Goal: Browse casually

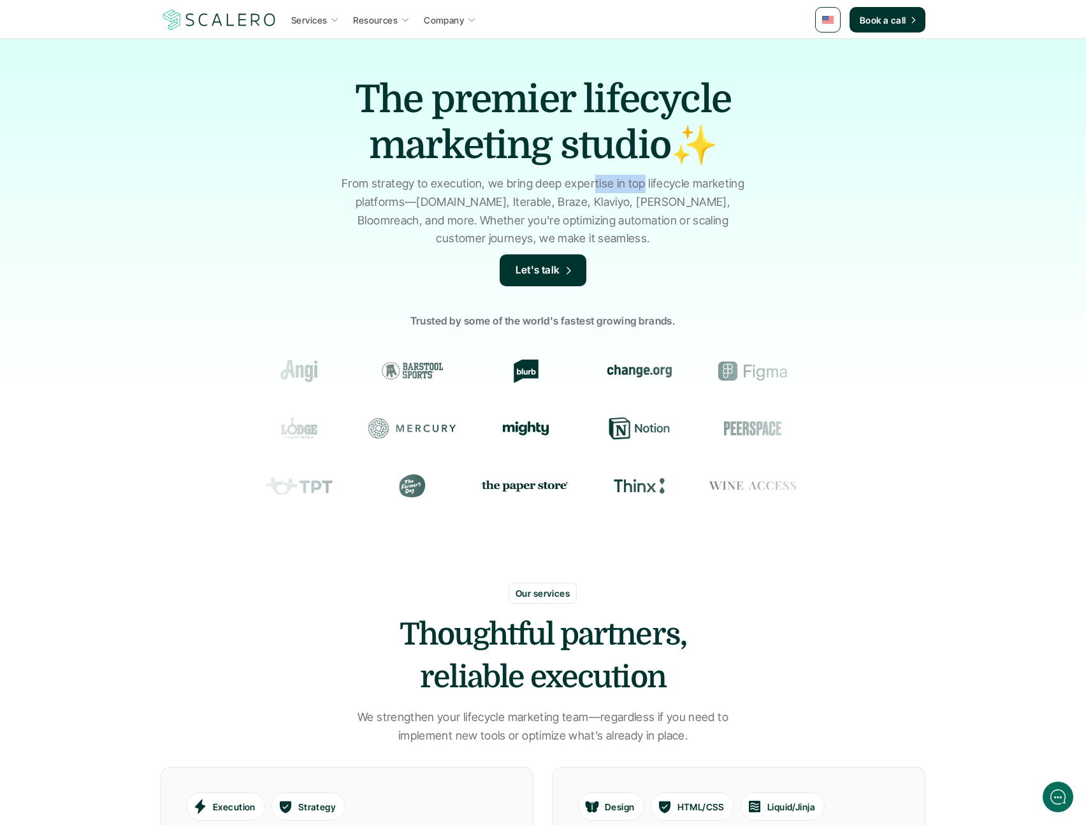
drag, startPoint x: 593, startPoint y: 183, endPoint x: 641, endPoint y: 184, distance: 47.8
click at [641, 184] on p "From strategy to execution, we bring deep expertise in top lifecycle marketing …" at bounding box center [543, 211] width 414 height 73
click at [642, 184] on p "From strategy to execution, we bring deep expertise in top lifecycle marketing …" at bounding box center [543, 211] width 414 height 73
click at [484, 205] on p "From strategy to execution, we bring deep expertise in top lifecycle marketing …" at bounding box center [543, 211] width 414 height 73
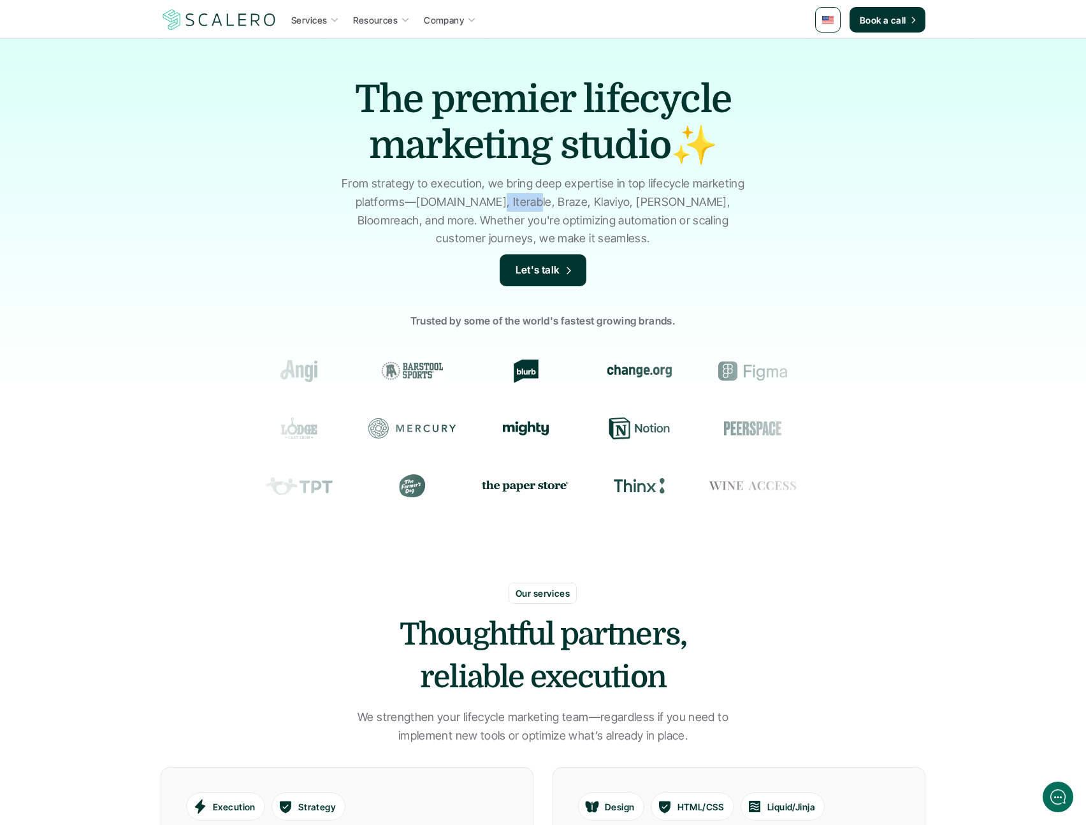
click at [484, 205] on p "From strategy to execution, we bring deep expertise in top lifecycle marketing …" at bounding box center [543, 211] width 414 height 73
click at [557, 203] on p "From strategy to execution, we bring deep expertise in top lifecycle marketing …" at bounding box center [543, 211] width 414 height 73
click at [639, 203] on p "From strategy to execution, we bring deep expertise in top lifecycle marketing …" at bounding box center [543, 211] width 414 height 73
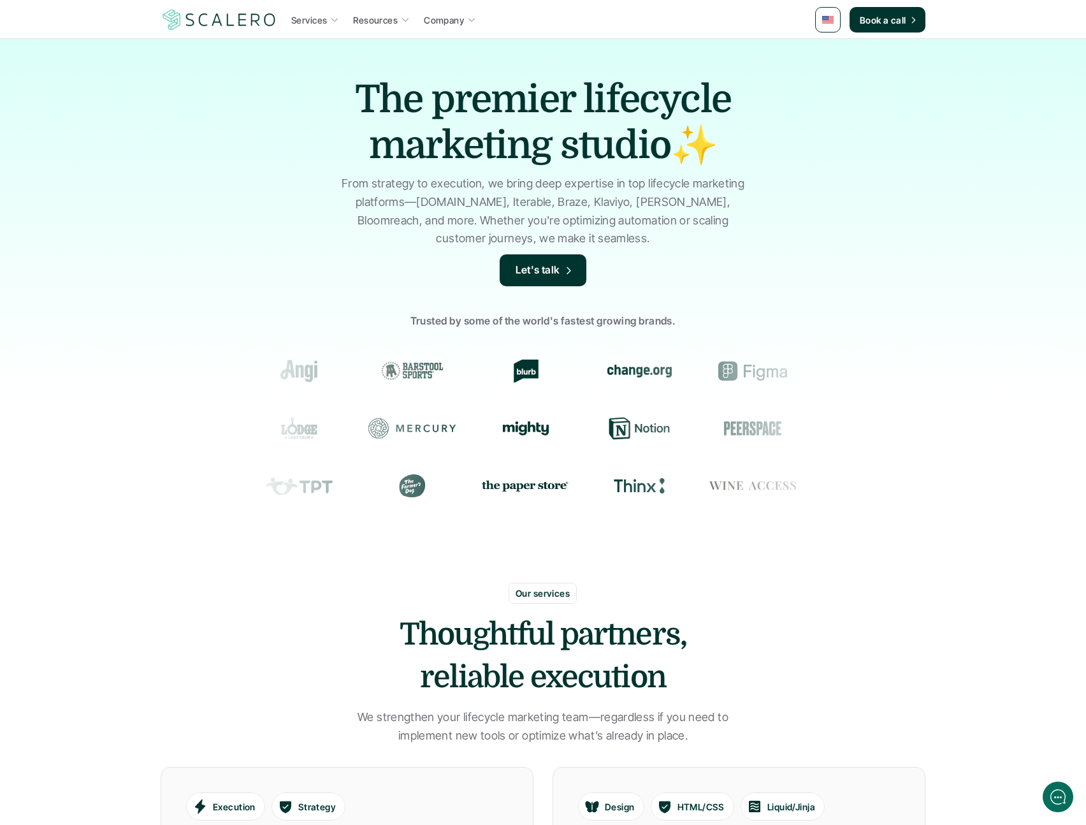
click at [674, 203] on p "From strategy to execution, we bring deep expertise in top lifecycle marketing …" at bounding box center [543, 211] width 414 height 73
click at [446, 222] on p "From strategy to execution, we bring deep expertise in top lifecycle marketing …" at bounding box center [543, 211] width 414 height 73
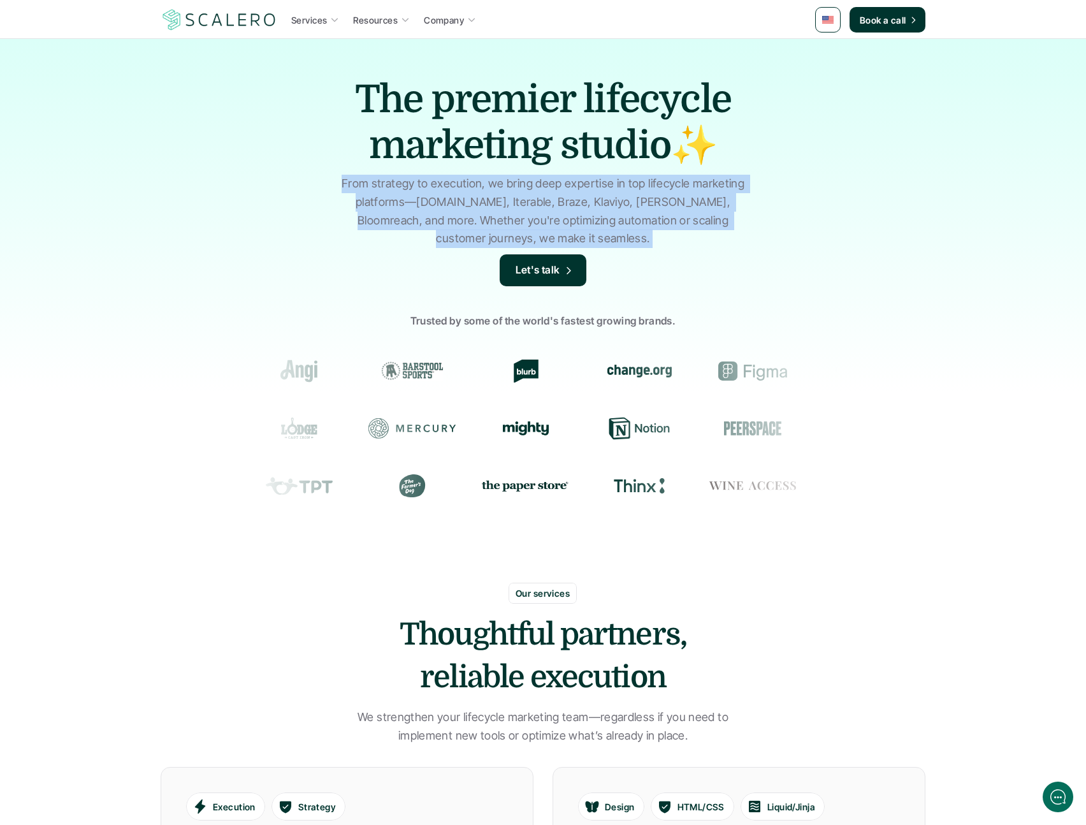
click at [446, 222] on p "From strategy to execution, we bring deep expertise in top lifecycle marketing …" at bounding box center [543, 211] width 414 height 73
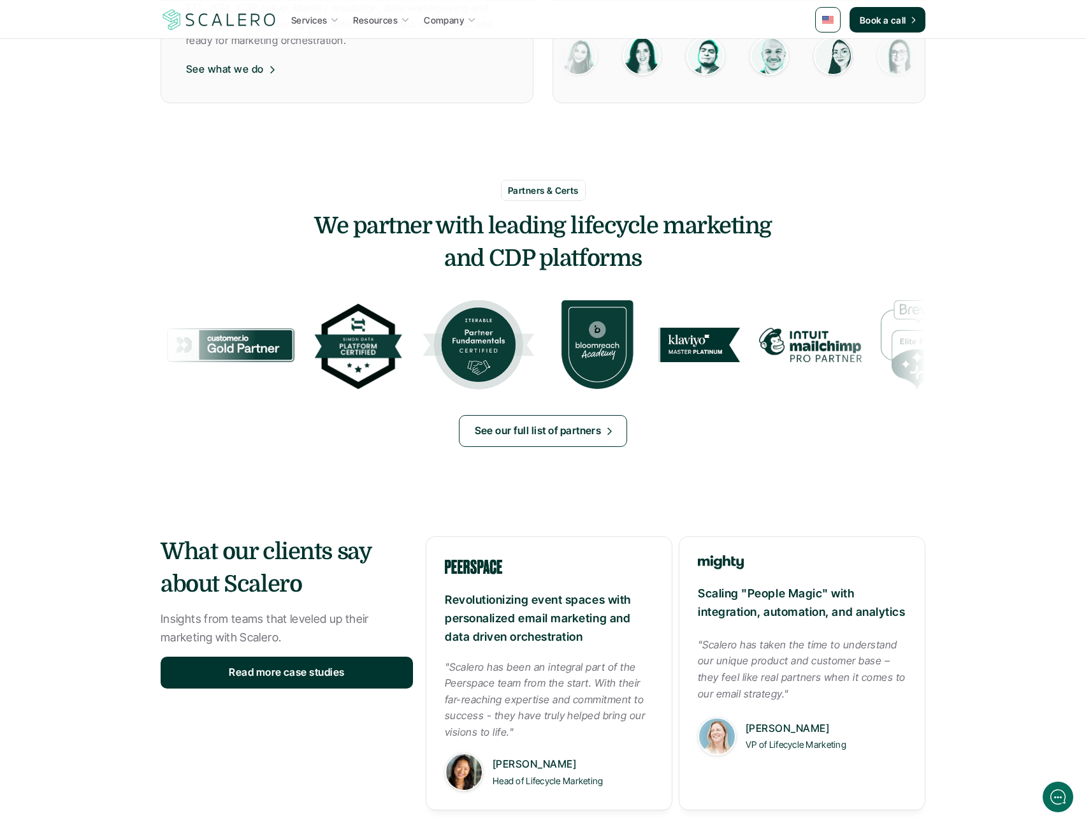
scroll to position [1279, 0]
